Goal: Task Accomplishment & Management: Manage account settings

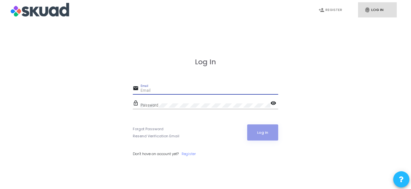
click at [158, 90] on input "Email" at bounding box center [210, 91] width 138 height 5
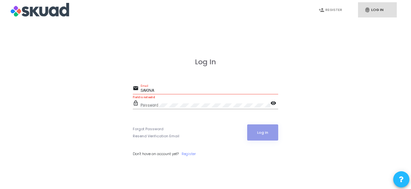
drag, startPoint x: 161, startPoint y: 93, endPoint x: 148, endPoint y: 91, distance: 13.1
click at [148, 91] on div "SAKINA Email" at bounding box center [210, 89] width 138 height 10
drag, startPoint x: 156, startPoint y: 91, endPoint x: 140, endPoint y: 93, distance: 16.6
click at [140, 93] on div "email SAKINA Email" at bounding box center [205, 89] width 145 height 10
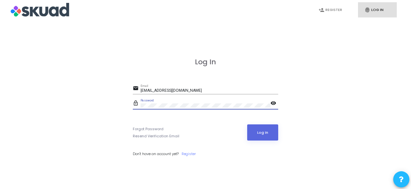
click at [247, 124] on button "Log In" at bounding box center [262, 132] width 31 height 16
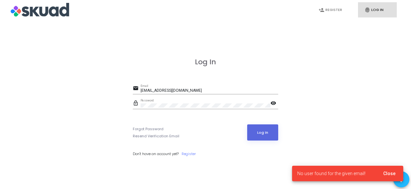
click at [270, 105] on mat-icon "visibility" at bounding box center [274, 104] width 8 height 8
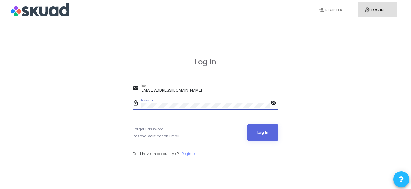
click at [247, 124] on button "Log In" at bounding box center [262, 132] width 31 height 16
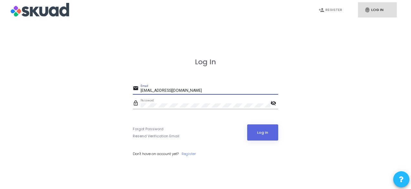
drag, startPoint x: 175, startPoint y: 90, endPoint x: 140, endPoint y: 90, distance: 35.2
click at [140, 90] on div "email [PERSON_NAME][EMAIL_ADDRESS][DOMAIN_NAME] Email" at bounding box center [205, 89] width 145 height 10
type input "[EMAIL_ADDRESS][DOMAIN_NAME]"
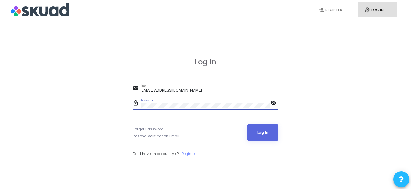
click at [247, 124] on button "Log In" at bounding box center [262, 132] width 31 height 16
click at [157, 128] on link "Forgot Password" at bounding box center [148, 128] width 31 height 5
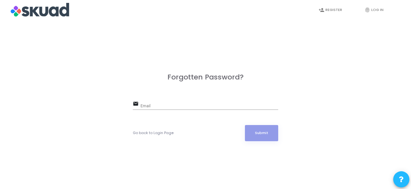
click at [159, 105] on input "Email" at bounding box center [210, 106] width 138 height 5
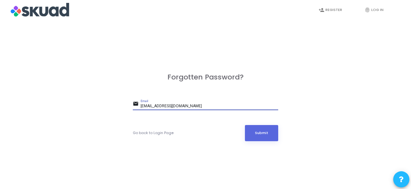
type input "[EMAIL_ADDRESS][DOMAIN_NAME]"
click at [245, 125] on button "Submit" at bounding box center [262, 133] width 34 height 16
